Goal: Communication & Community: Answer question/provide support

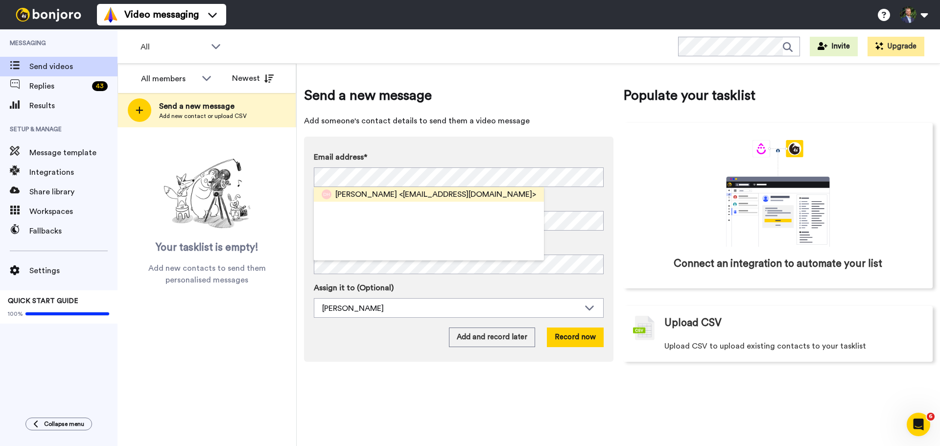
click at [446, 193] on span "<[EMAIL_ADDRESS][DOMAIN_NAME]>" at bounding box center [467, 194] width 137 height 12
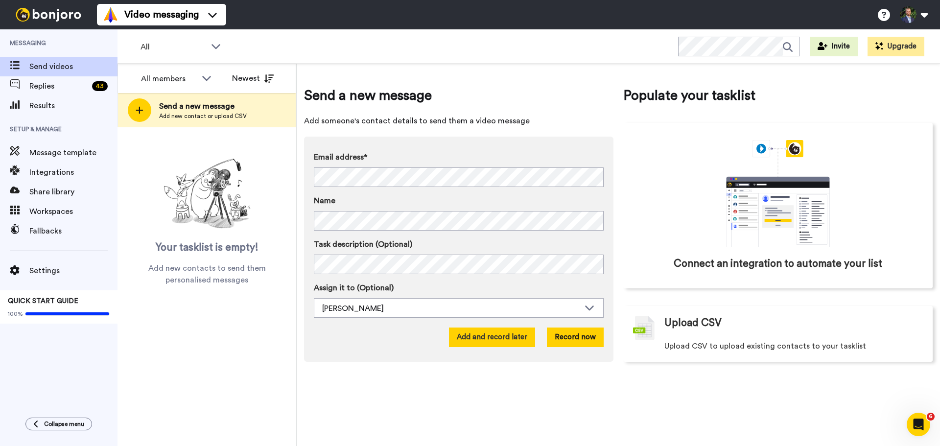
click at [489, 338] on button "Add and record later" at bounding box center [492, 337] width 86 height 20
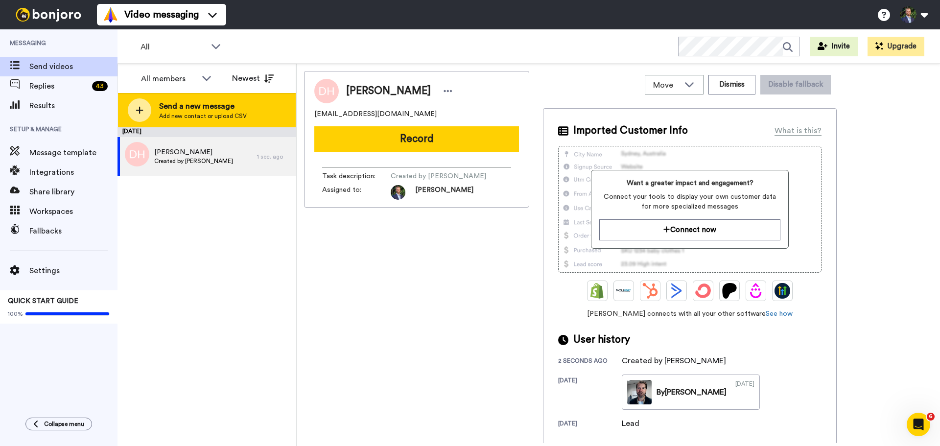
click at [149, 112] on div at bounding box center [139, 109] width 23 height 23
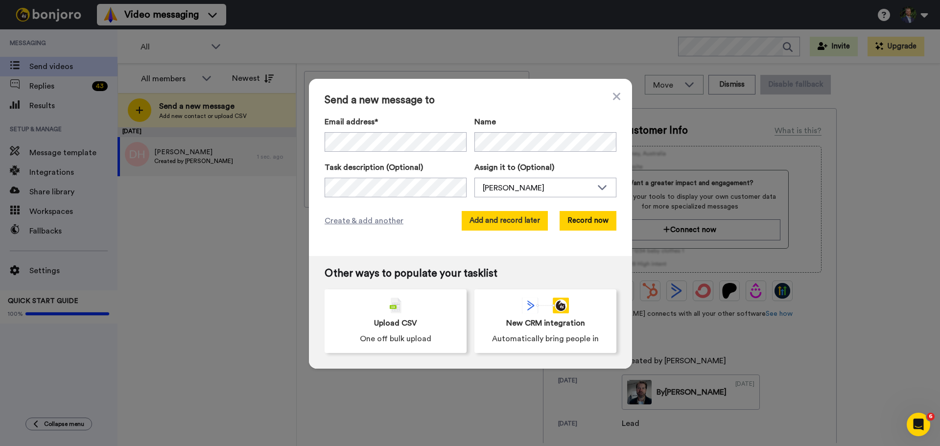
click at [526, 218] on button "Add and record later" at bounding box center [504, 221] width 86 height 20
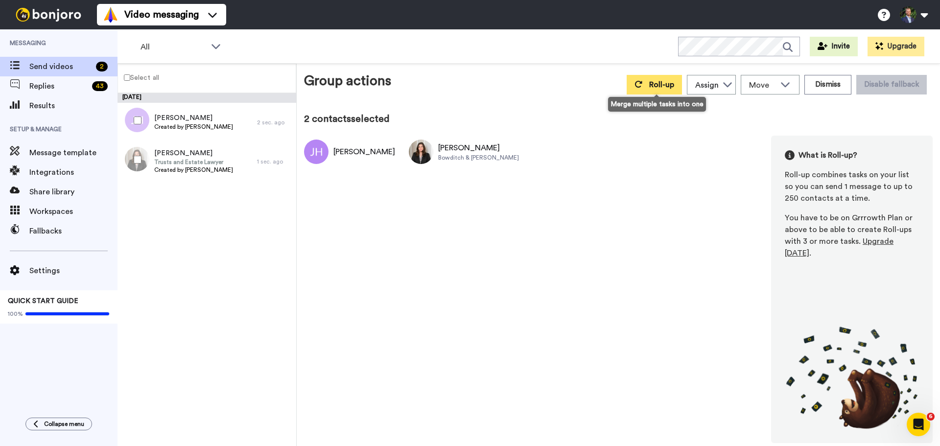
click at [655, 88] on span "Roll-up" at bounding box center [661, 85] width 25 height 8
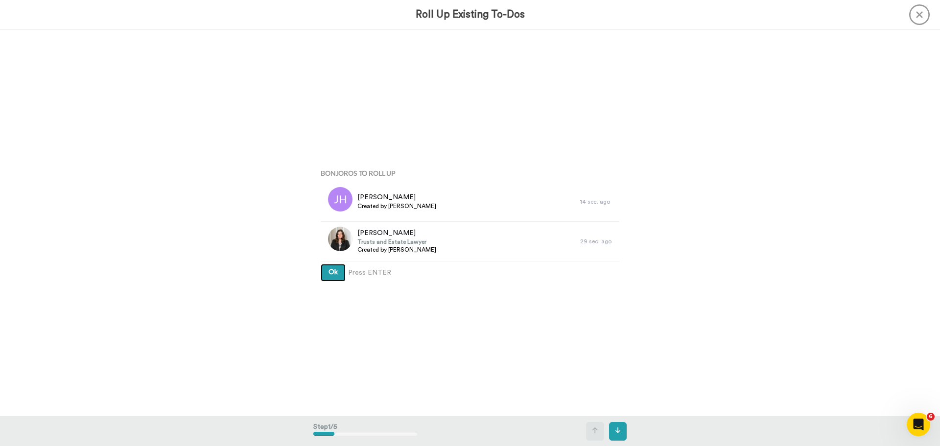
click at [321, 264] on button "Ok" at bounding box center [333, 273] width 25 height 18
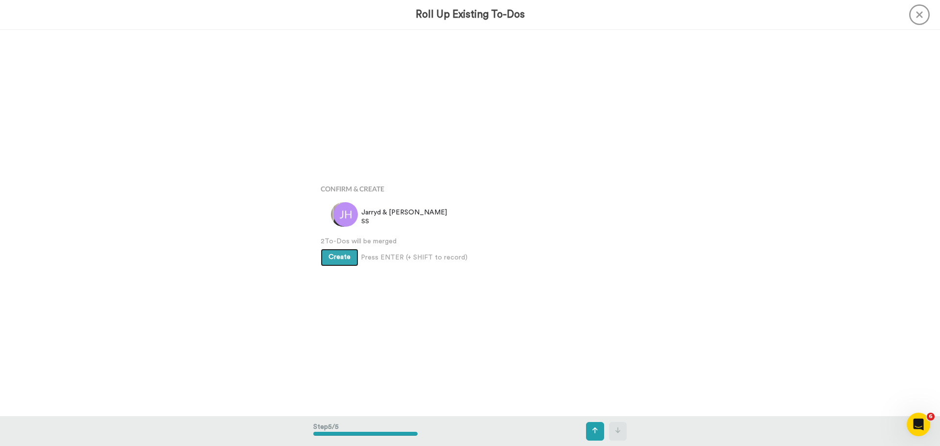
scroll to position [1545, 0]
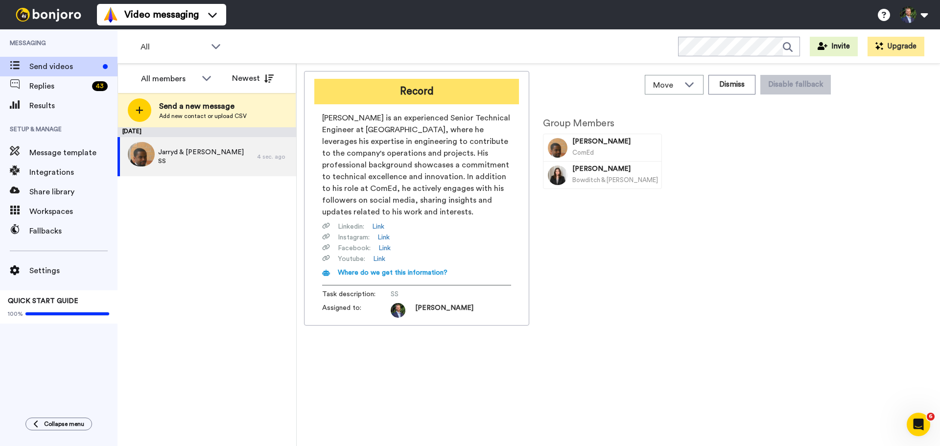
click at [453, 88] on button "Record" at bounding box center [416, 91] width 205 height 25
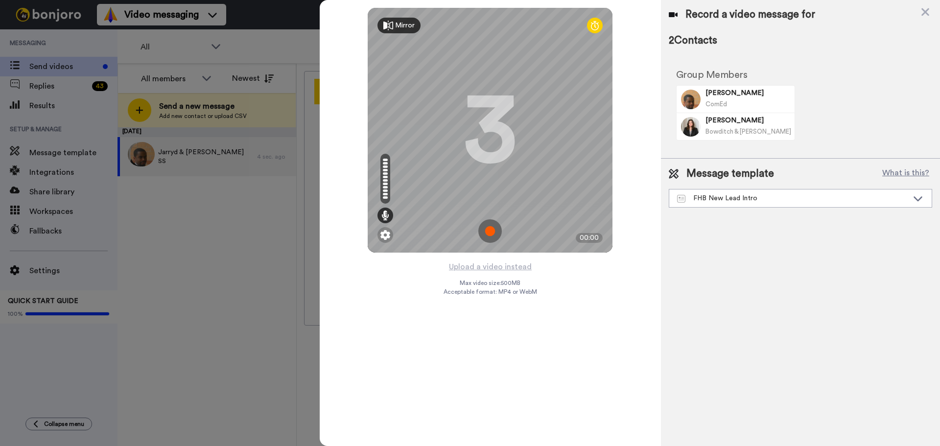
click at [489, 228] on img at bounding box center [489, 230] width 23 height 23
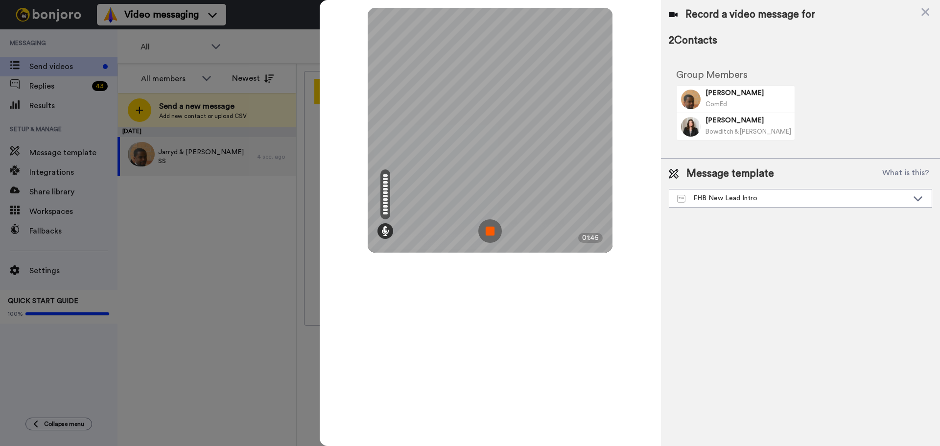
click at [492, 224] on img at bounding box center [489, 230] width 23 height 23
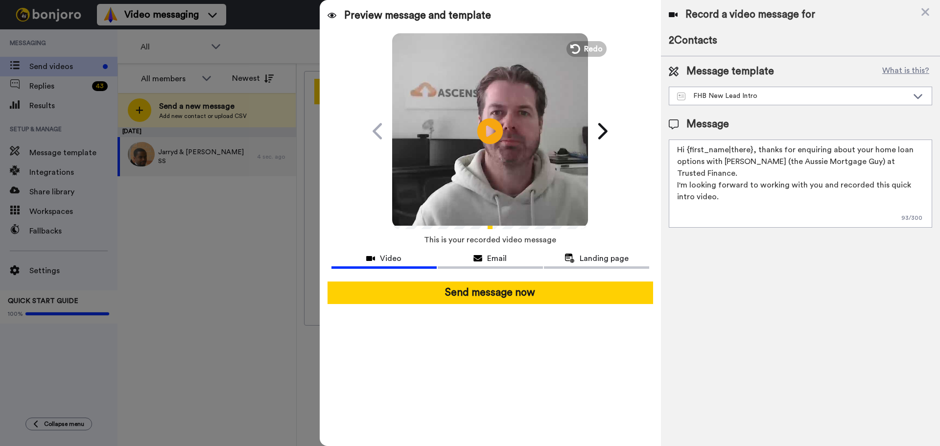
click at [489, 124] on icon at bounding box center [490, 131] width 26 height 26
click at [828, 100] on div "FHB New Lead Intro" at bounding box center [800, 96] width 262 height 18
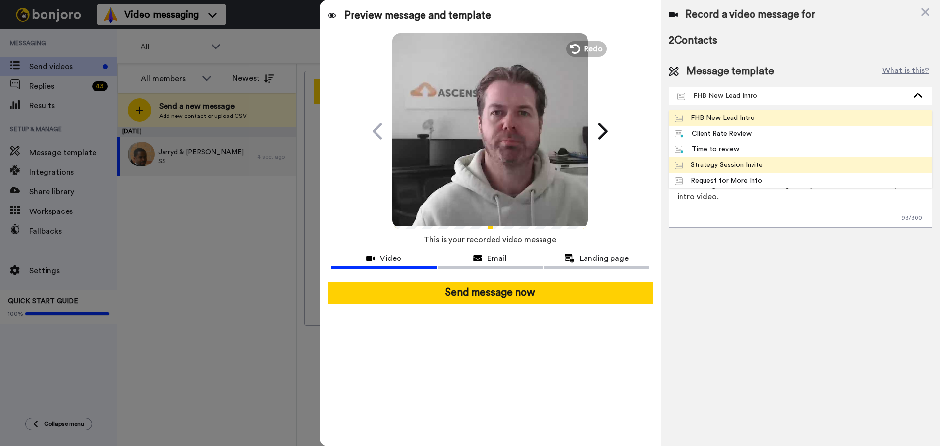
click at [735, 163] on div "Strategy Session Invite" at bounding box center [718, 165] width 88 height 10
type textarea "Hi {first_name|there}, thanks for providing your documents, it's time to progre…"
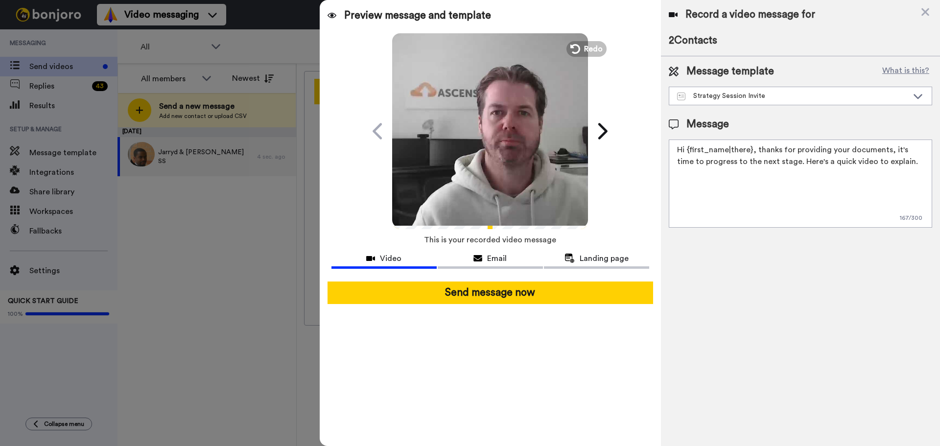
click at [503, 122] on video at bounding box center [490, 130] width 196 height 196
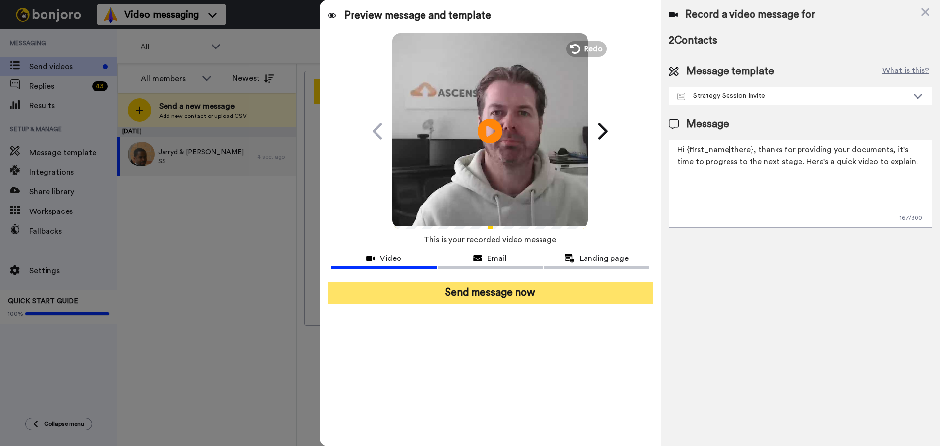
click at [495, 292] on button "Send message now" at bounding box center [489, 292] width 325 height 23
